Goal: Information Seeking & Learning: Learn about a topic

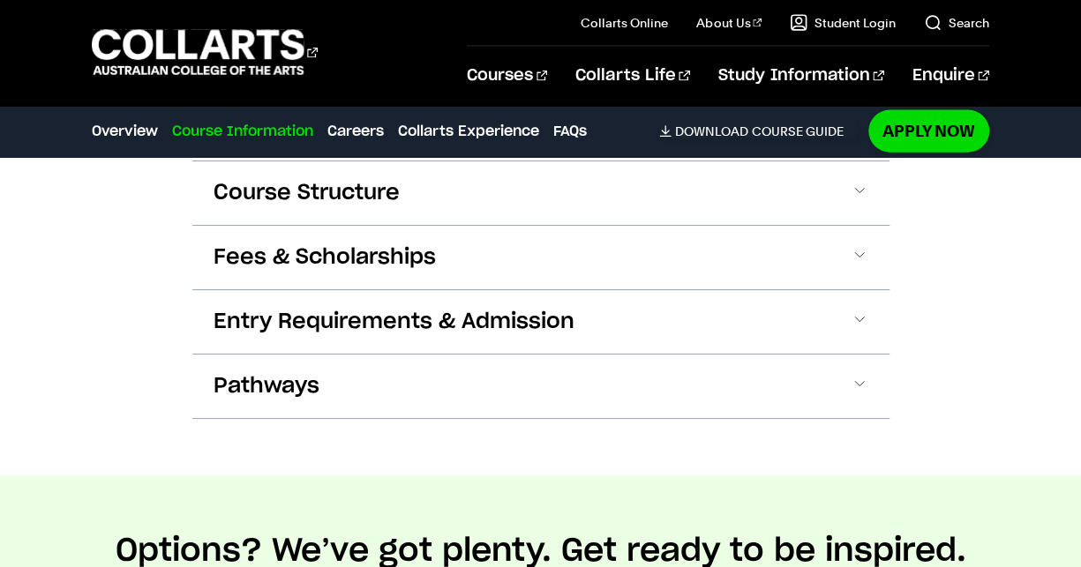
scroll to position [1892, 0]
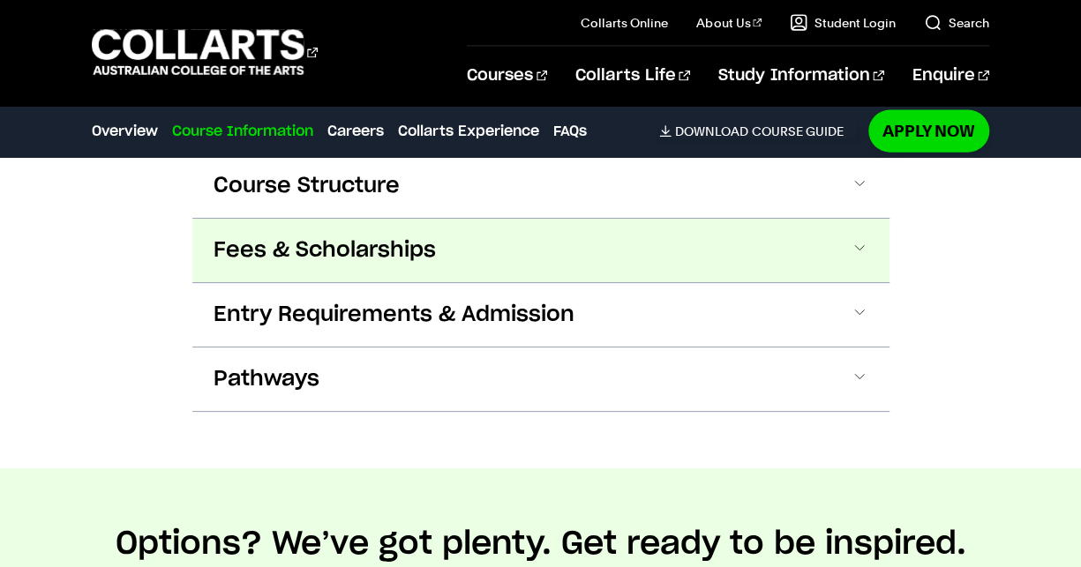
click at [456, 250] on button "Fees & Scholarships" at bounding box center [540, 251] width 697 height 64
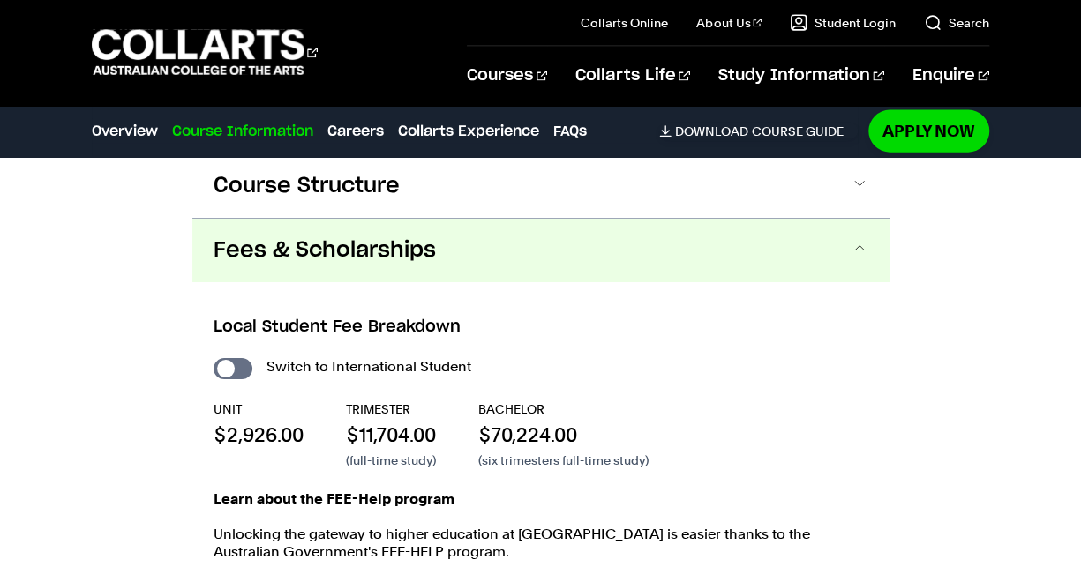
scroll to position [1949, 0]
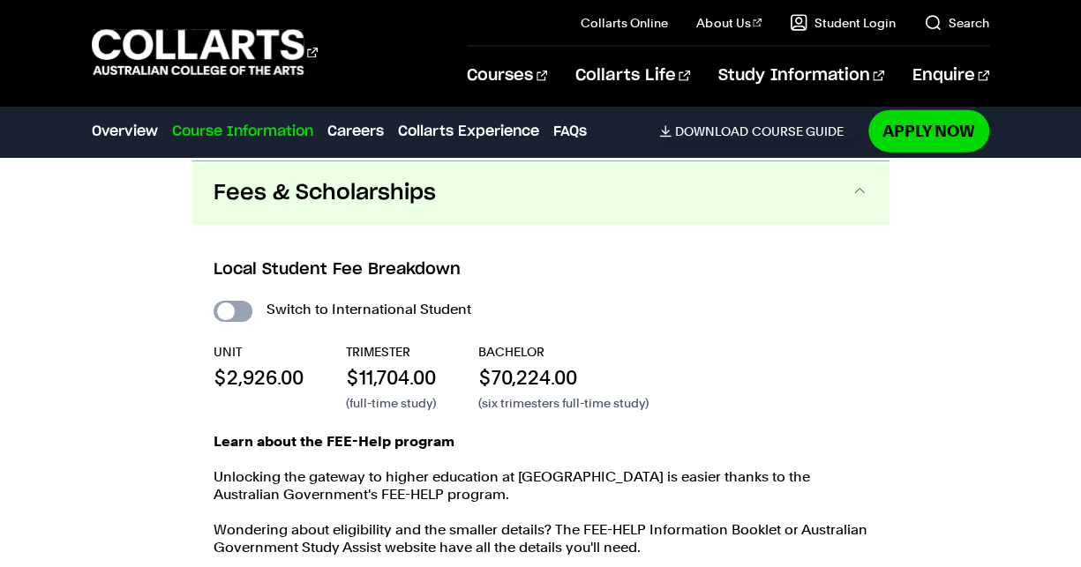
click at [239, 311] on input "International Student" at bounding box center [233, 311] width 39 height 21
checkbox input "true"
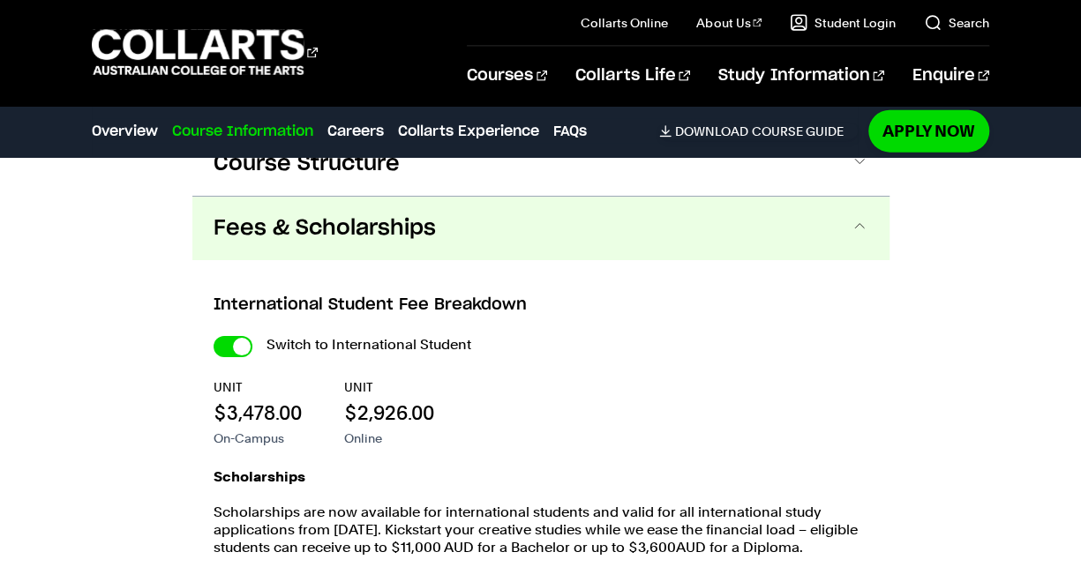
click at [240, 314] on h3 "International Student Fee Breakdown" at bounding box center [541, 305] width 655 height 23
click at [241, 341] on input "International Student" at bounding box center [233, 346] width 39 height 21
checkbox input "false"
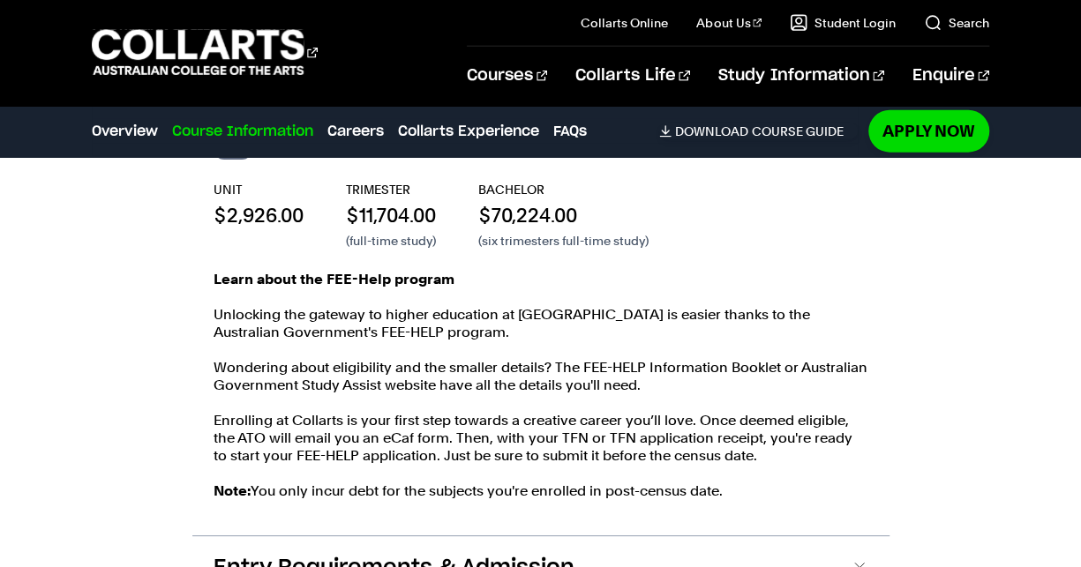
scroll to position [2112, 0]
click at [241, 401] on div "Learn about the FEE-Help program Unlocking the gateway to higher education at […" at bounding box center [541, 393] width 655 height 247
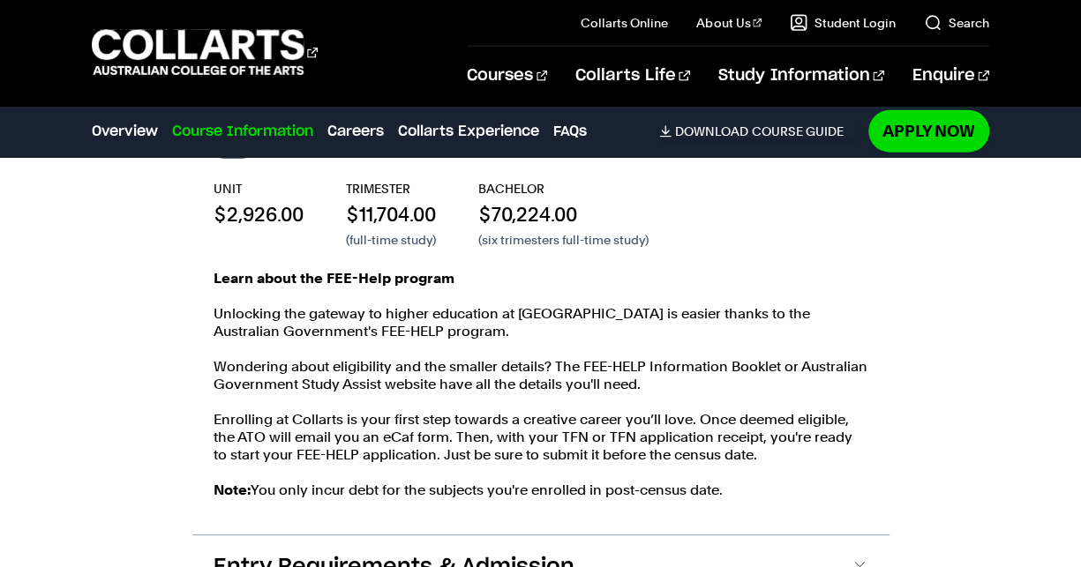
click at [241, 401] on div "Learn about the FEE-Help program Unlocking the gateway to higher education at […" at bounding box center [541, 393] width 655 height 247
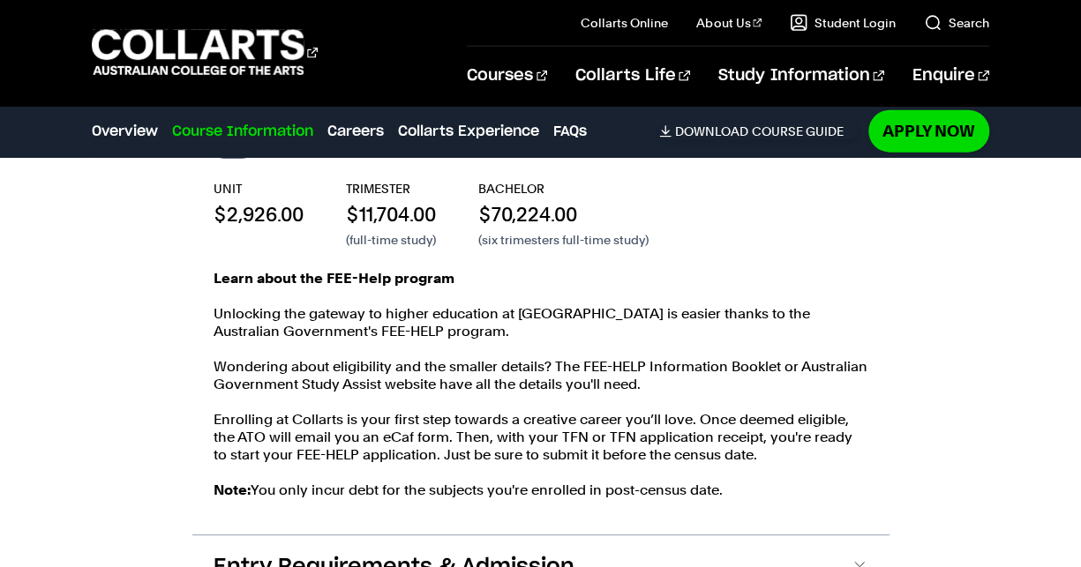
click at [241, 401] on div "Learn about the FEE-Help program Unlocking the gateway to higher education at […" at bounding box center [541, 393] width 655 height 247
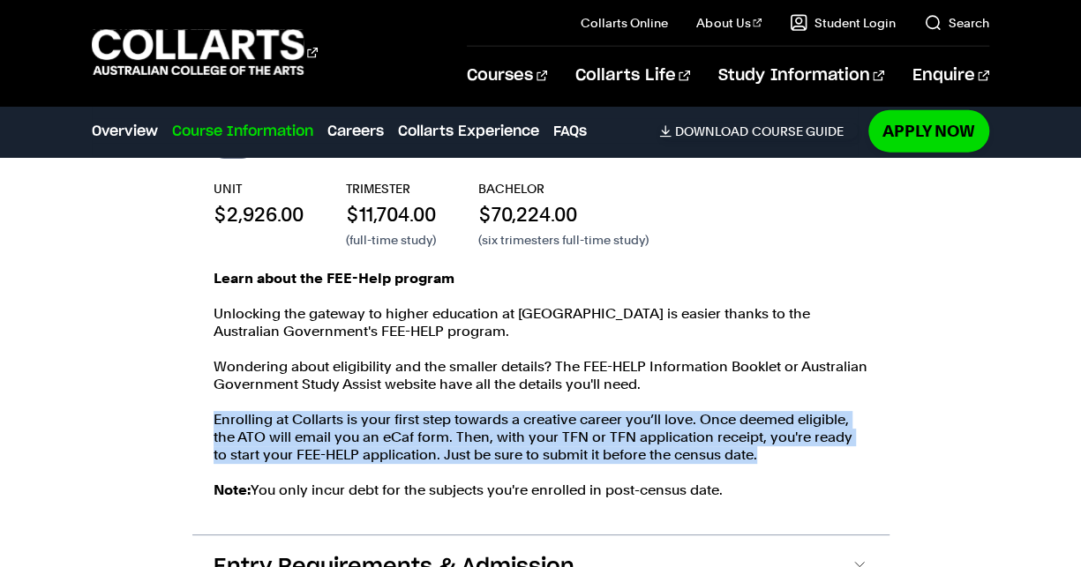
click at [241, 401] on div "Learn about the FEE-Help program Unlocking the gateway to higher education at […" at bounding box center [541, 393] width 655 height 247
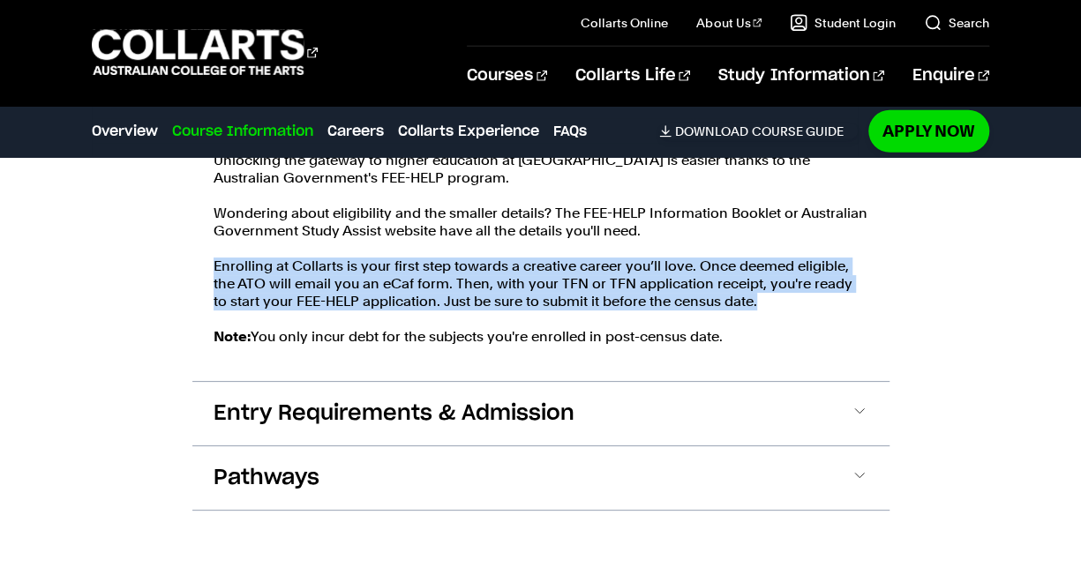
scroll to position [2317, 0]
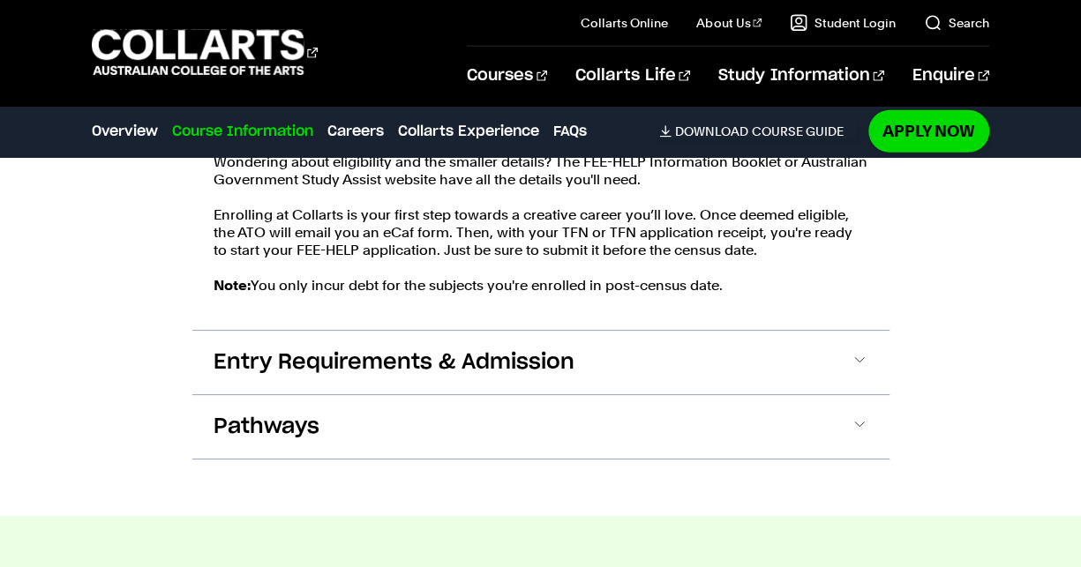
click at [146, 327] on div "Course Information Course Structure Bachelor of Screen & Media The Bachelor deg…" at bounding box center [540, 48] width 1081 height 936
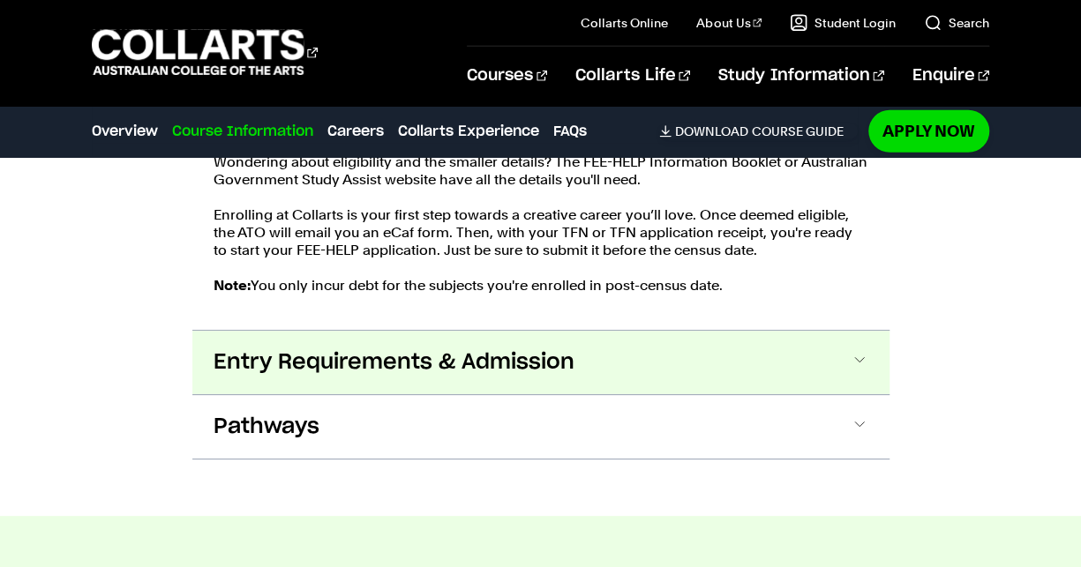
click at [244, 377] on button "Entry Requirements & Admission" at bounding box center [540, 363] width 697 height 64
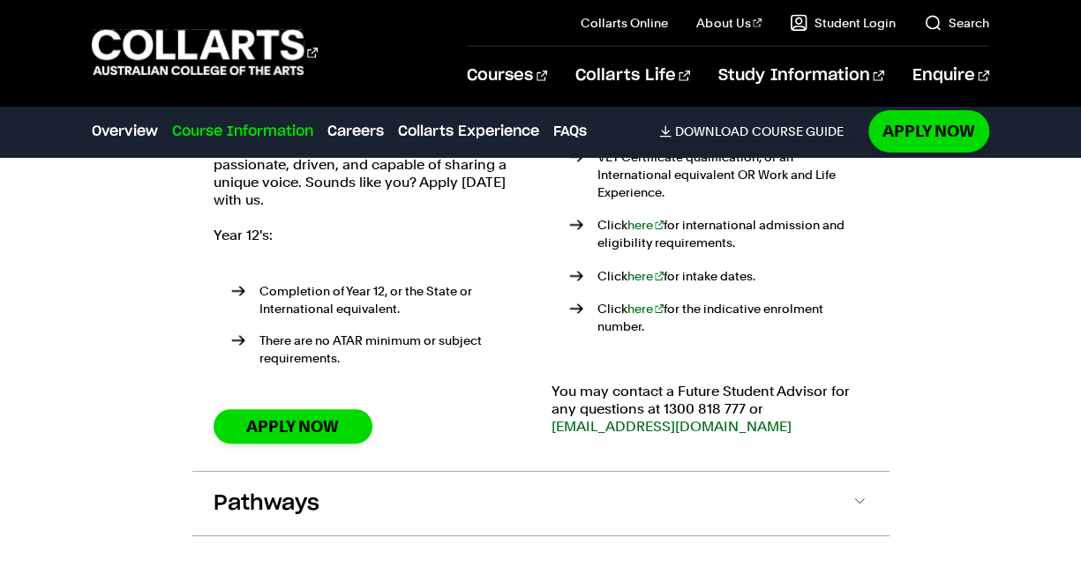
scroll to position [2732, 0]
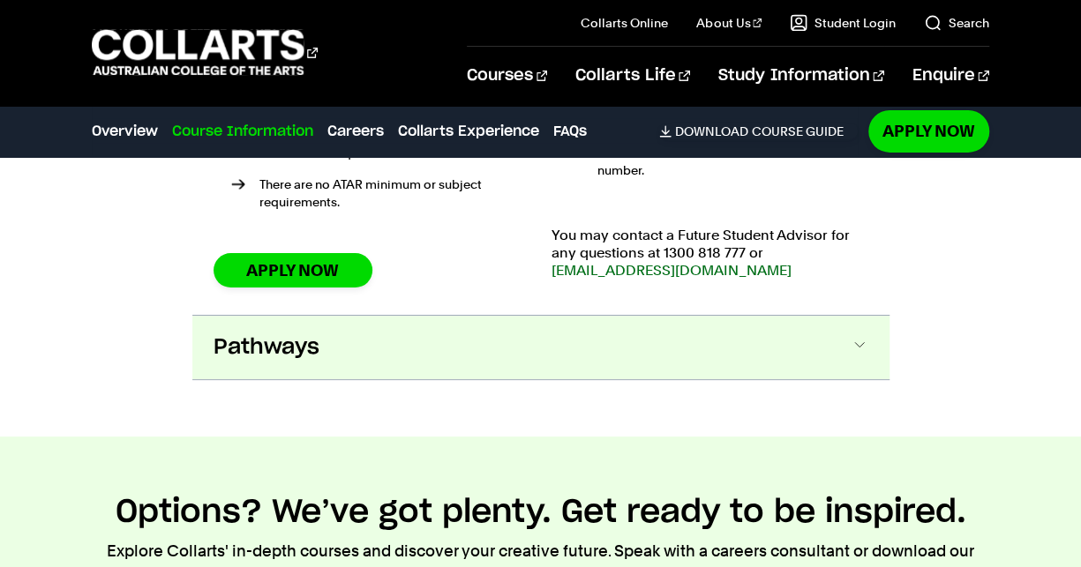
click at [288, 335] on span "Pathways" at bounding box center [267, 347] width 106 height 28
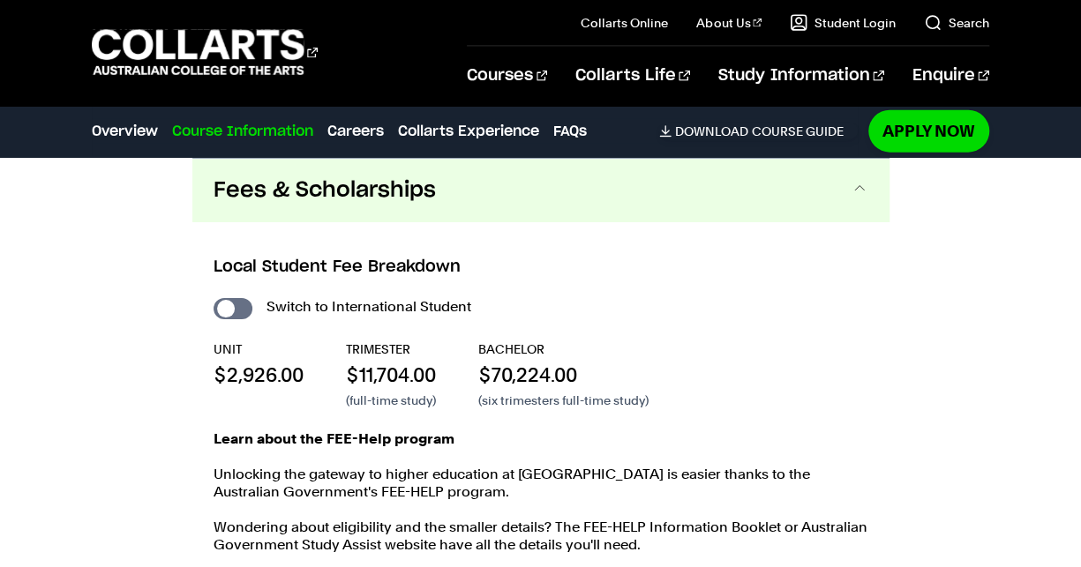
scroll to position [1955, 0]
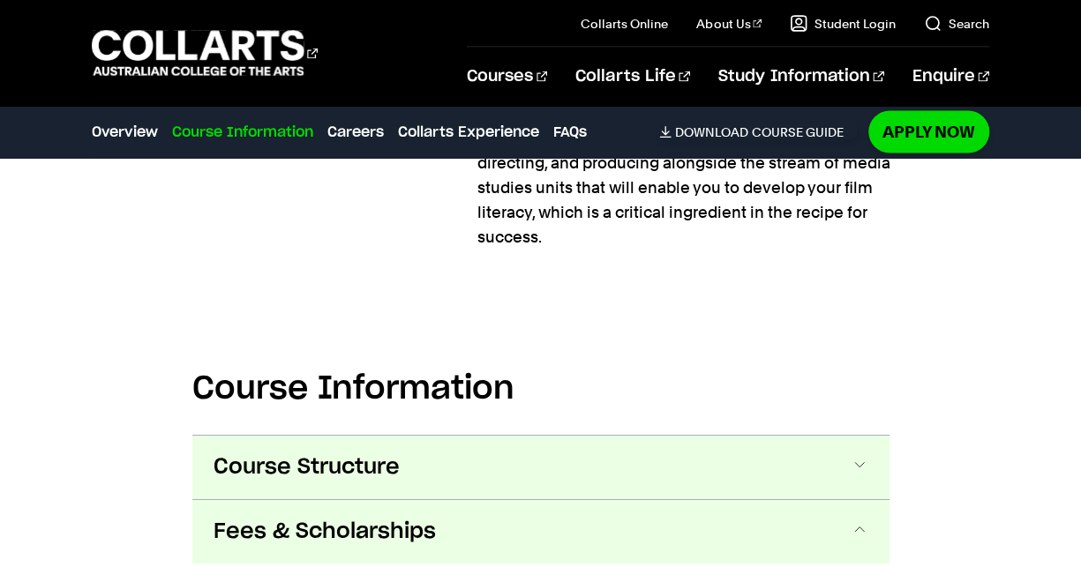
click at [560, 436] on button "Course Structure" at bounding box center [540, 468] width 697 height 64
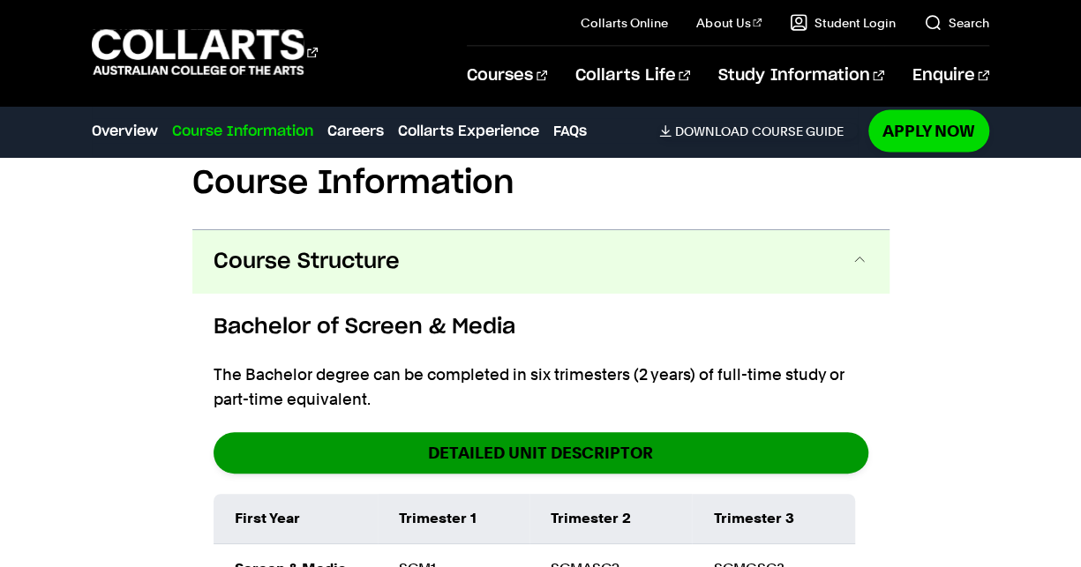
scroll to position [1812, 0]
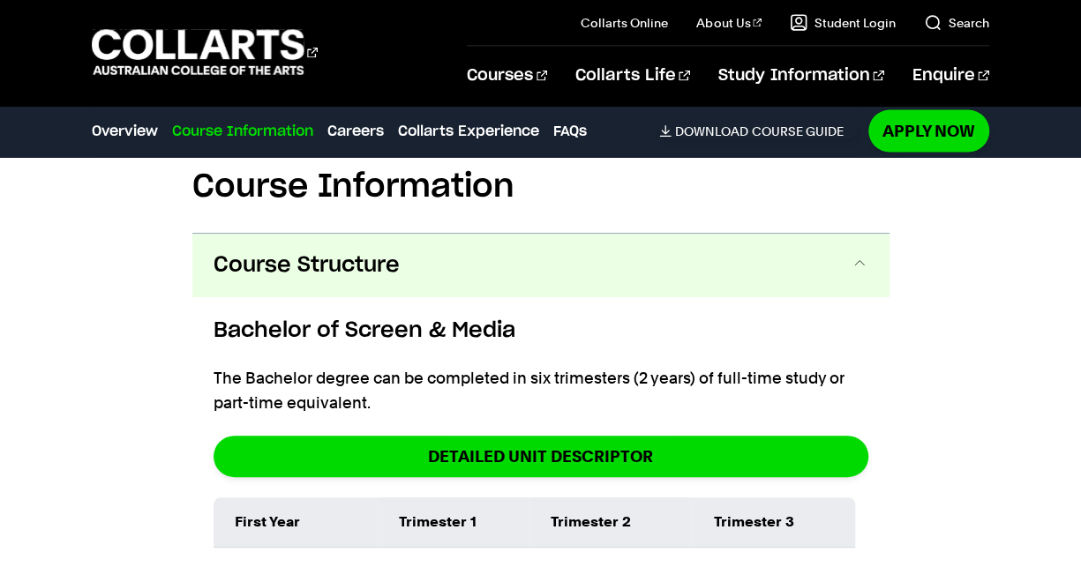
click at [684, 234] on button "Course Structure" at bounding box center [540, 266] width 697 height 64
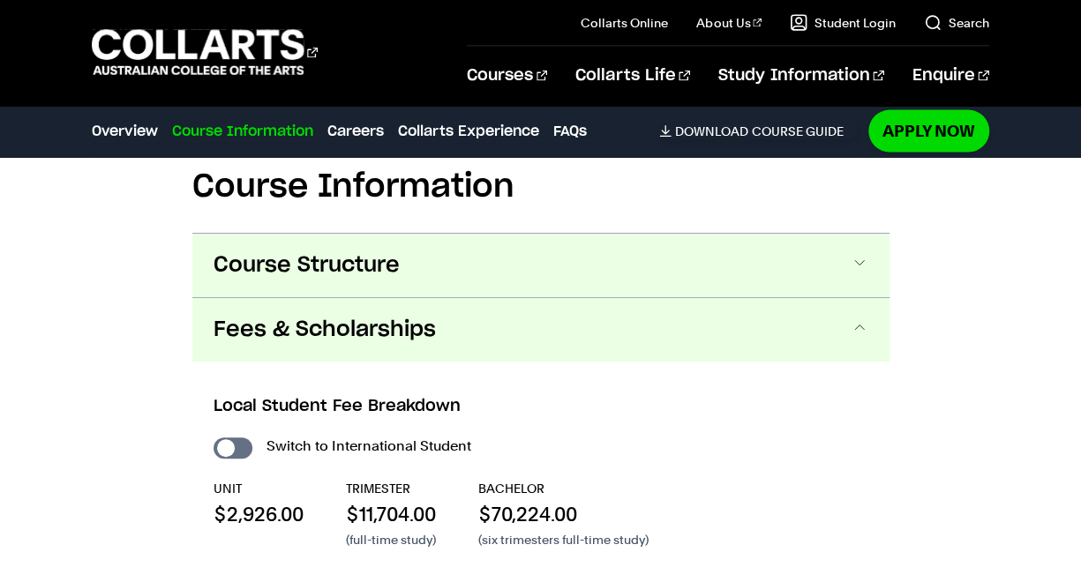
click at [684, 234] on button "Course Structure" at bounding box center [540, 266] width 697 height 64
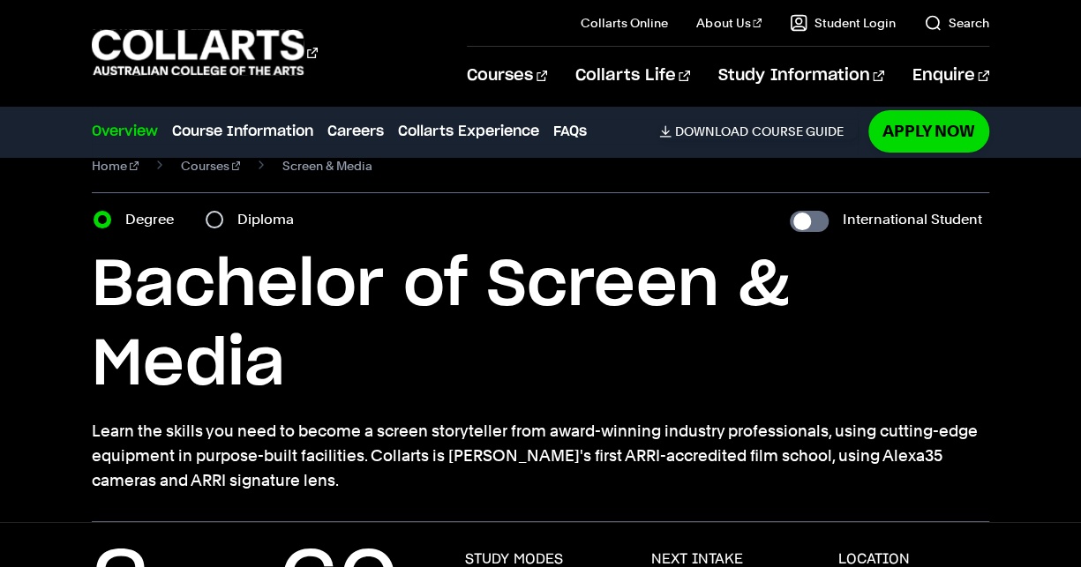
scroll to position [0, 0]
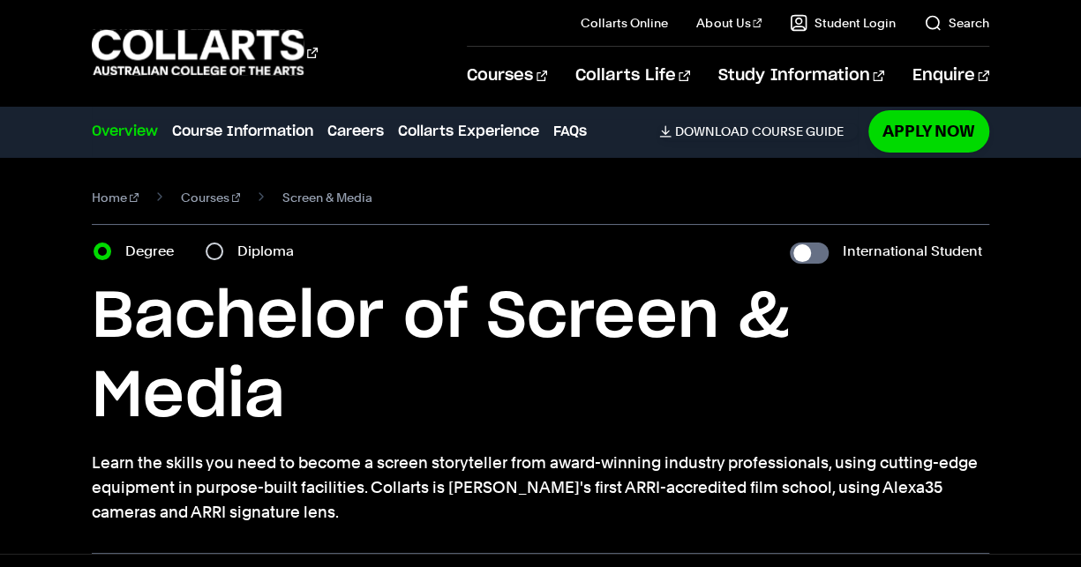
click at [223, 253] on div "Diploma" at bounding box center [255, 251] width 99 height 25
click at [213, 251] on input "Diploma" at bounding box center [215, 252] width 18 height 18
radio input "true"
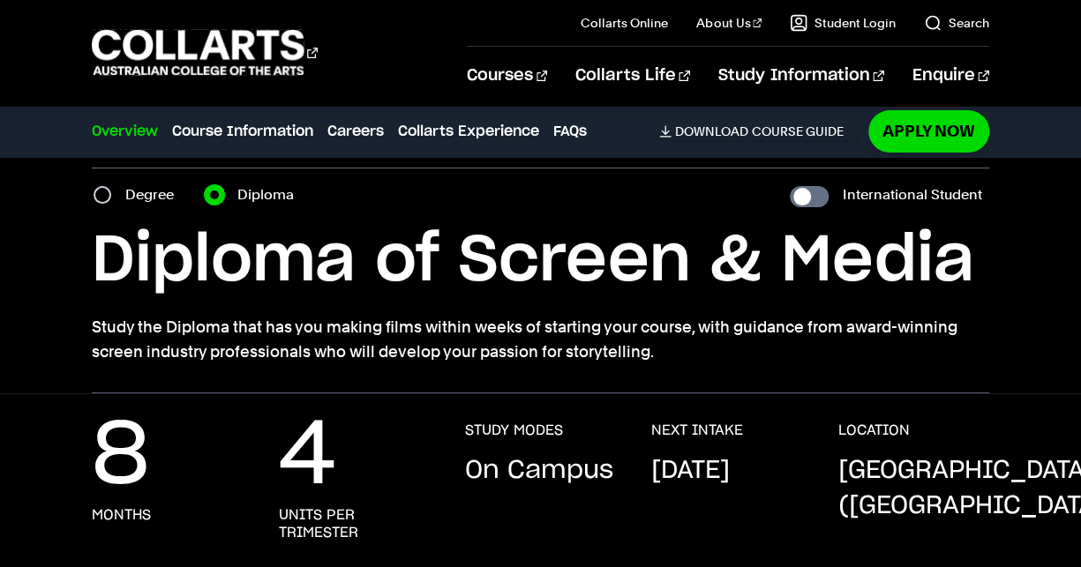
scroll to position [57, 0]
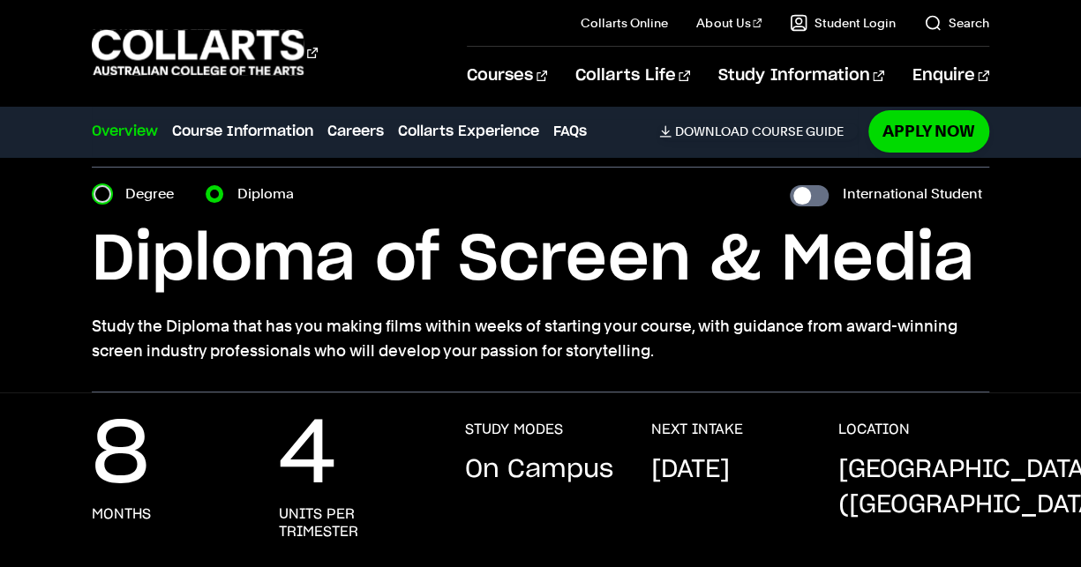
click at [103, 200] on input "Degree" at bounding box center [103, 194] width 18 height 18
radio input "true"
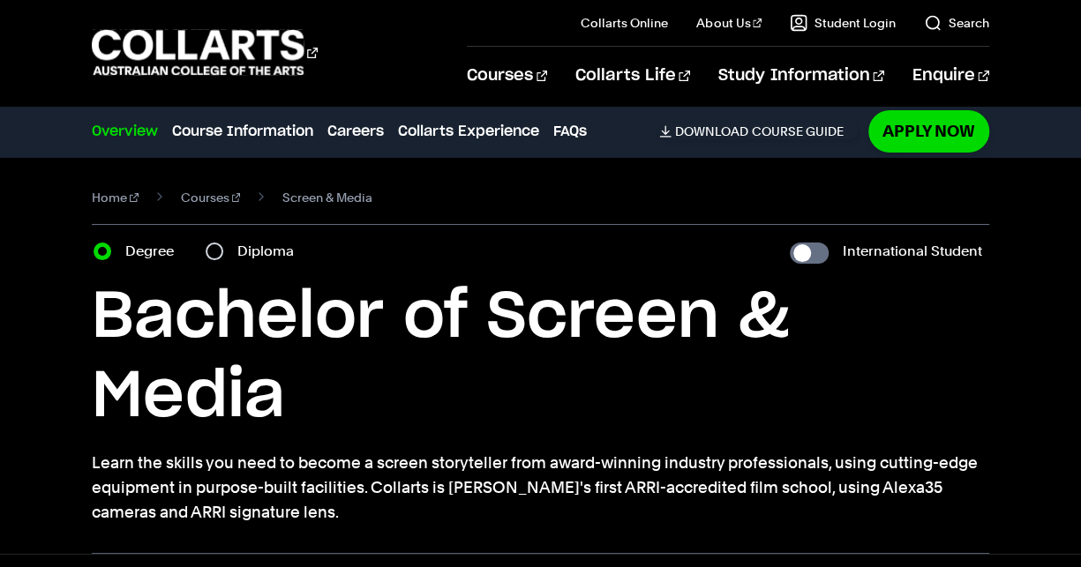
click at [210, 259] on div "Diploma" at bounding box center [255, 251] width 99 height 25
click at [217, 235] on section "Home Courses Screen & Media Course variant Degree Diploma International Student…" at bounding box center [540, 355] width 897 height 397
click at [217, 247] on input "Diploma" at bounding box center [215, 252] width 18 height 18
radio input "true"
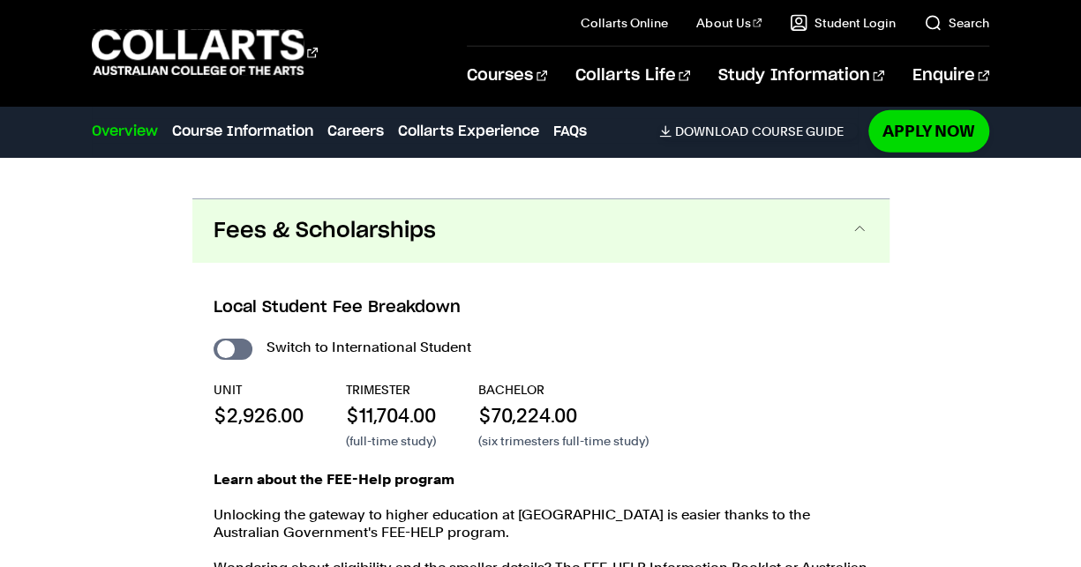
scroll to position [2706, 0]
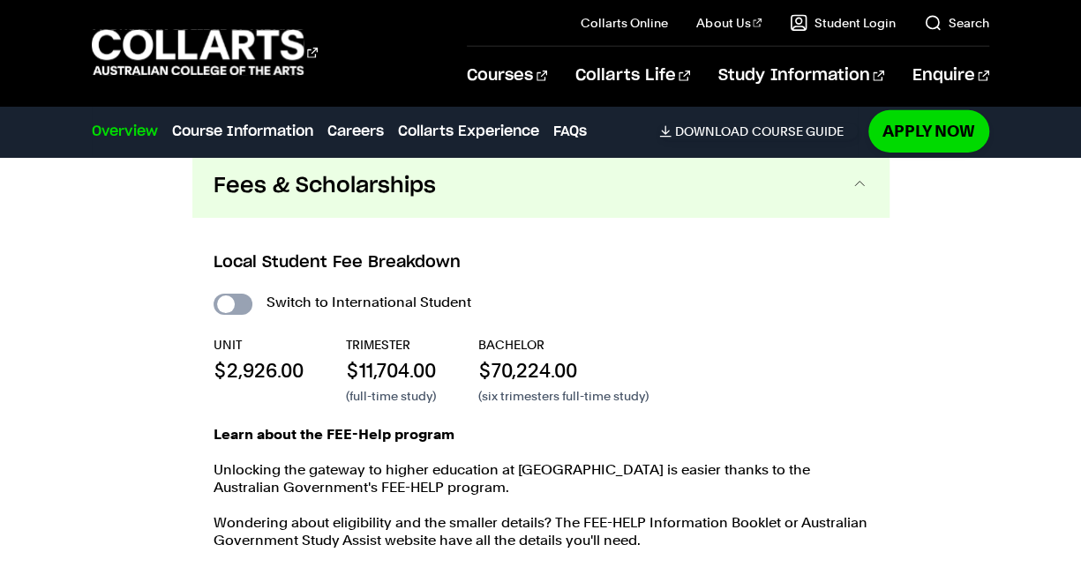
click at [234, 298] on input "International Student" at bounding box center [233, 304] width 39 height 21
checkbox input "true"
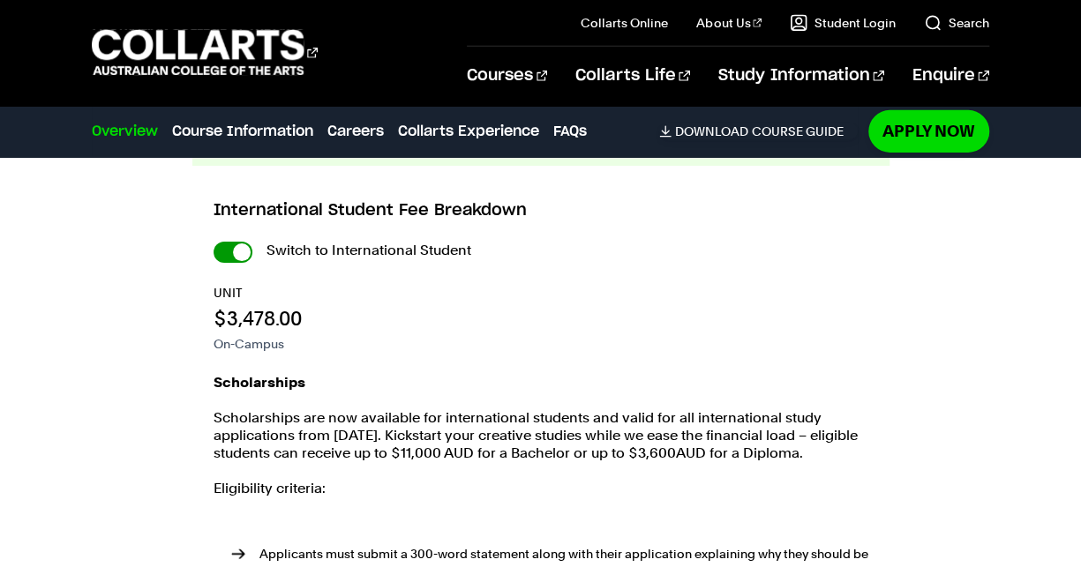
click at [233, 246] on input "International Student" at bounding box center [233, 252] width 39 height 21
checkbox input "false"
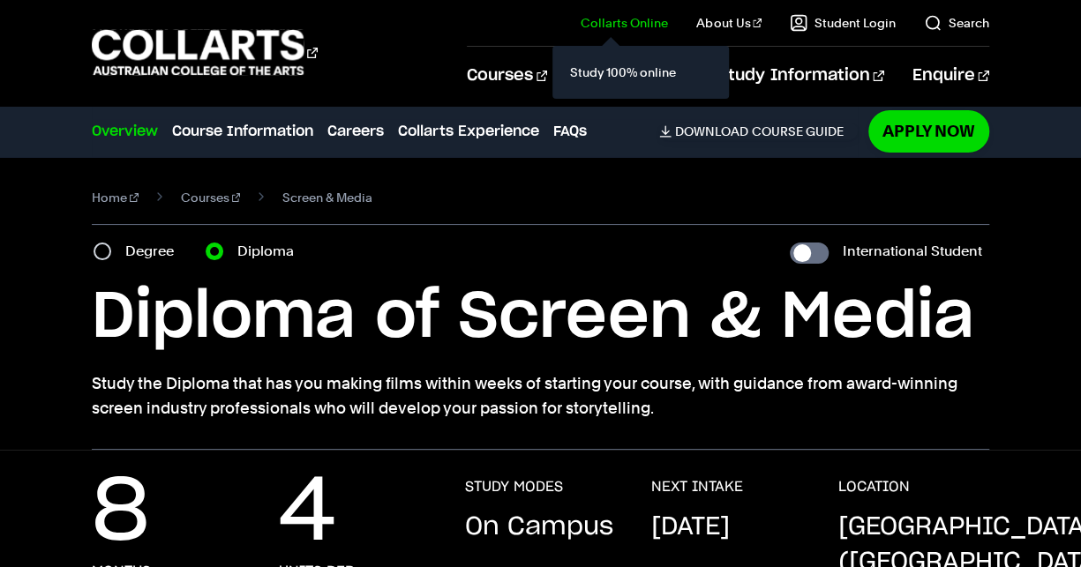
scroll to position [187, 0]
